Goal: Find specific page/section: Find specific page/section

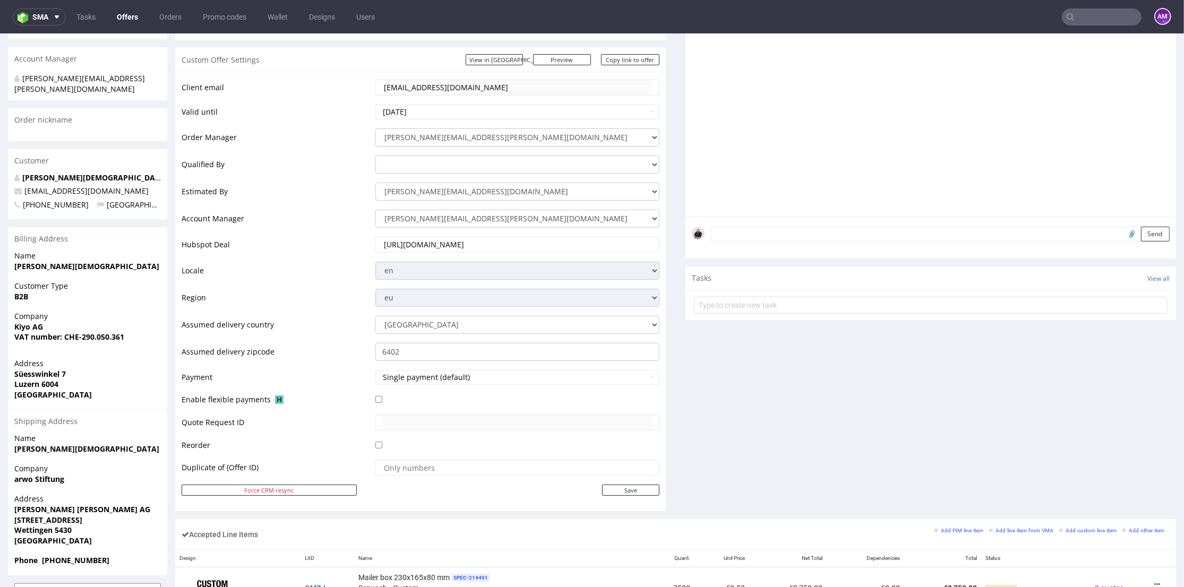
scroll to position [59, 0]
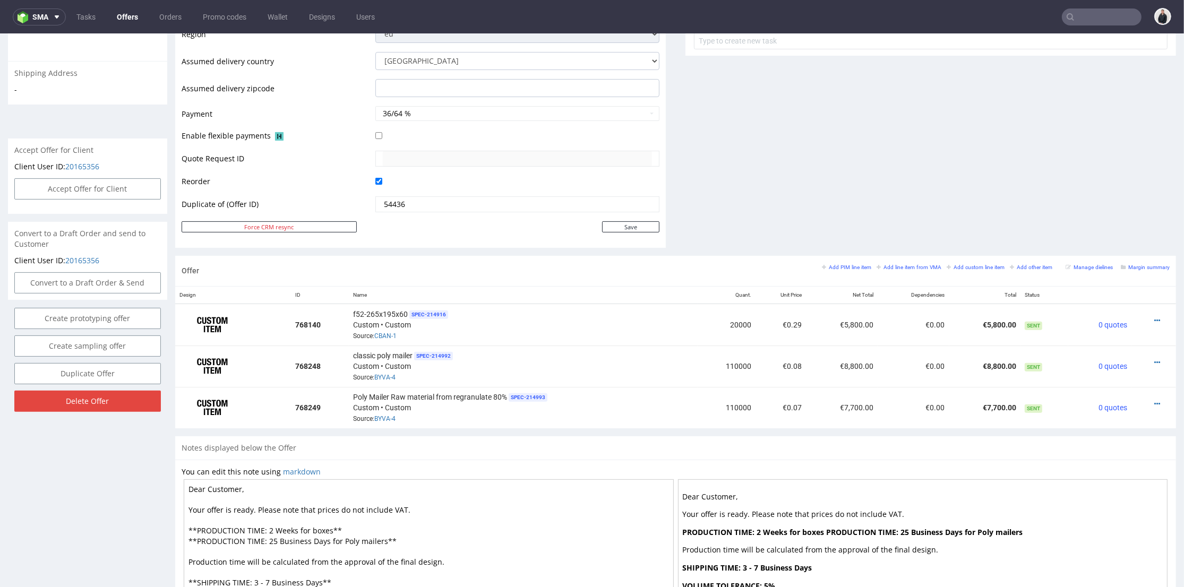
scroll to position [472, 0]
